Goal: Find specific page/section: Find specific page/section

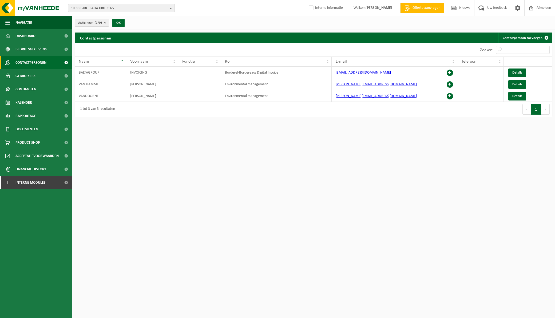
click at [168, 7] on button "10-886508 - BALTA GROUP NV" at bounding box center [121, 8] width 107 height 8
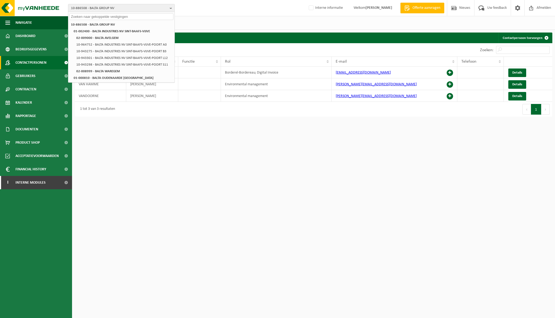
click at [134, 14] on input "text" at bounding box center [121, 16] width 104 height 7
paste input "01-067678"
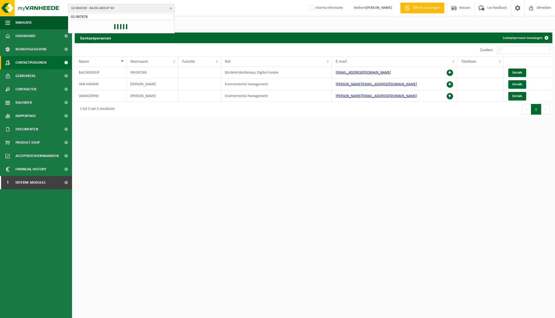
type input "01-067678"
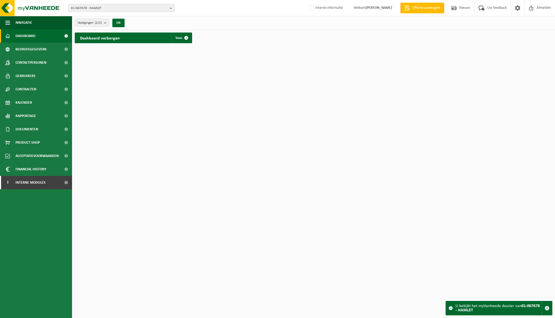
click at [171, 6] on b "button" at bounding box center [172, 7] width 5 height 7
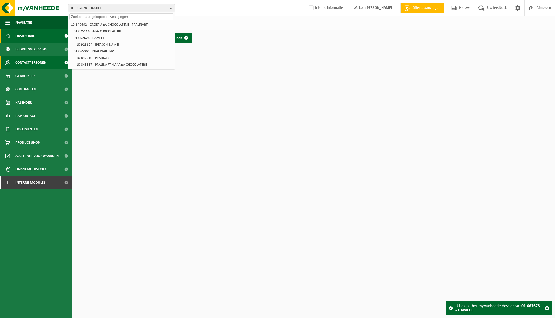
click at [28, 62] on span "Contactpersonen" at bounding box center [30, 62] width 31 height 13
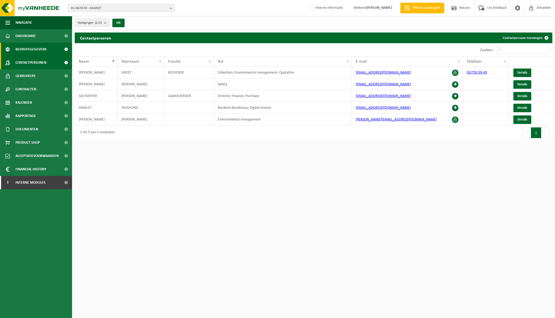
click at [28, 49] on span "Bedrijfsgegevens" at bounding box center [30, 49] width 31 height 13
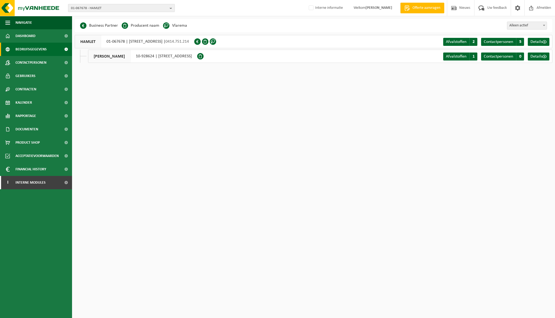
click at [172, 6] on b "button" at bounding box center [172, 7] width 5 height 7
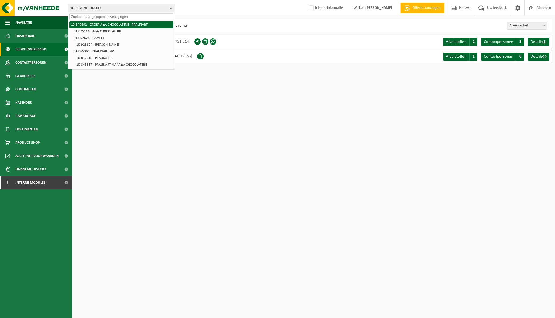
click at [126, 24] on li "10-849692 - GROEP A&A CHOCOLATERIE - PRALINART" at bounding box center [121, 24] width 104 height 7
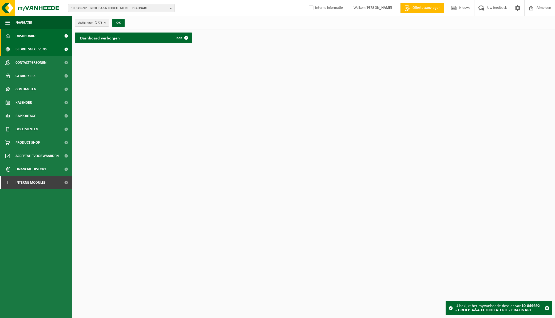
click at [47, 48] on link "Bedrijfsgegevens" at bounding box center [36, 49] width 72 height 13
